Goal: Communication & Community: Participate in discussion

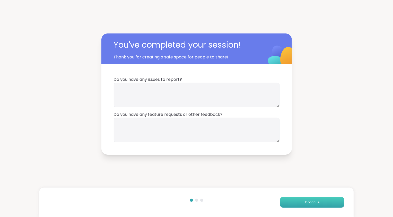
click at [310, 200] on span "Continue" at bounding box center [312, 202] width 14 height 5
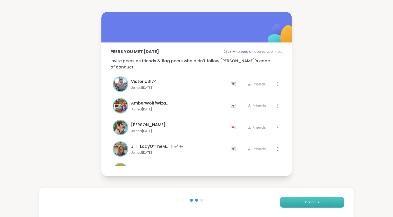
click at [310, 200] on span "Continue" at bounding box center [312, 202] width 14 height 5
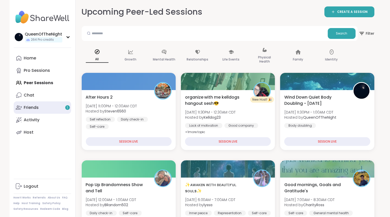
click at [50, 110] on link "Friends 1" at bounding box center [42, 107] width 57 height 12
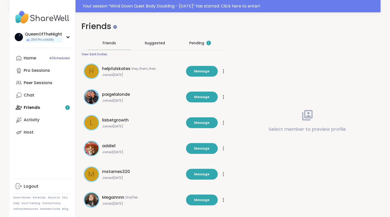
click at [201, 42] on div "Pending 1" at bounding box center [200, 42] width 22 height 5
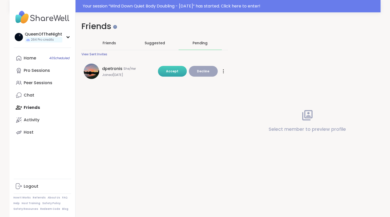
click at [175, 70] on span "Accept" at bounding box center [172, 71] width 12 height 4
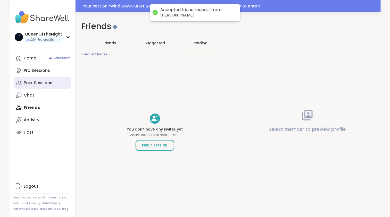
click at [45, 85] on div "Peer Sessions" at bounding box center [38, 83] width 29 height 6
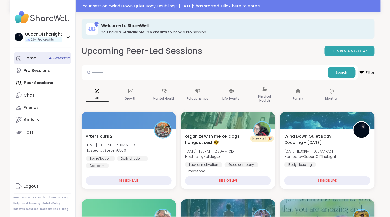
click at [42, 62] on link "Home 40 Scheduled" at bounding box center [42, 58] width 57 height 12
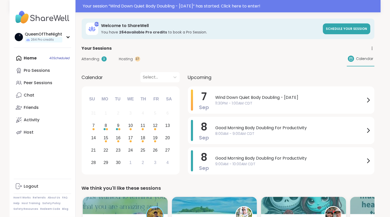
click at [127, 61] on span "Hosting" at bounding box center [126, 58] width 14 height 5
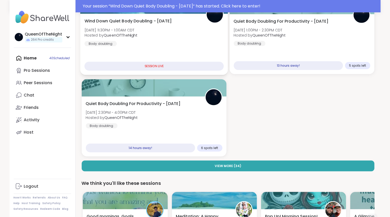
scroll to position [74, 0]
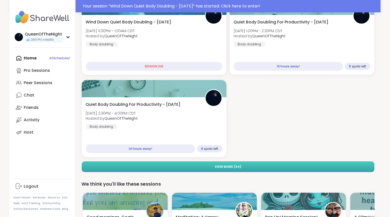
click at [232, 167] on span "View More ( 34 )" at bounding box center [228, 167] width 27 height 5
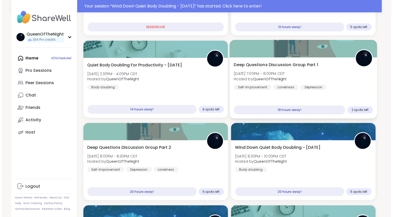
scroll to position [0, 0]
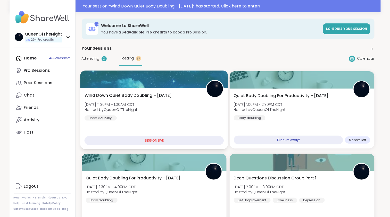
click at [164, 88] on div "Wind Down Quiet Body Doubling - [DATE] [DATE] 11:30PM - 1:00AM CDT Hosted by Qu…" at bounding box center [154, 118] width 148 height 61
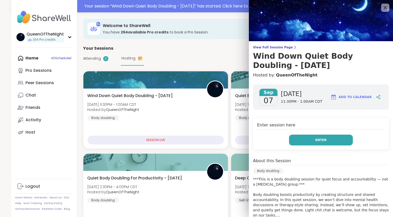
click at [312, 137] on button "Enter" at bounding box center [321, 140] width 64 height 11
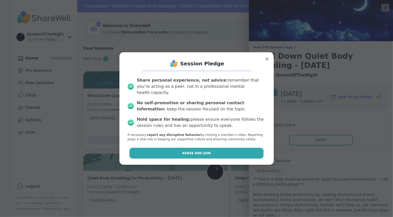
click at [185, 152] on span "Agree and Join" at bounding box center [196, 153] width 29 height 5
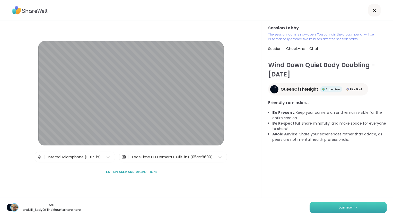
click at [341, 209] on span "Join now" at bounding box center [346, 207] width 14 height 5
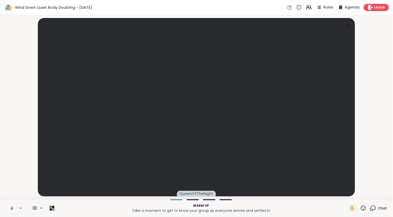
click at [13, 209] on icon at bounding box center [12, 209] width 3 height 2
click at [10, 177] on video-player-container "QueenOfTheNight" at bounding box center [196, 107] width 387 height 180
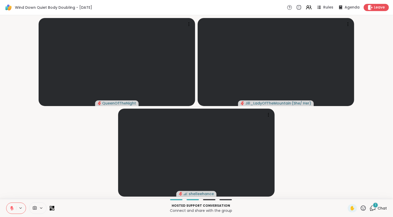
click at [370, 207] on icon at bounding box center [373, 208] width 6 height 6
